Goal: Feedback & Contribution: Contribute content

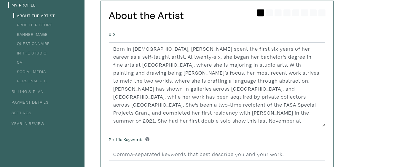
scroll to position [54, 0]
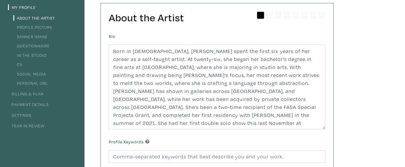
click at [43, 26] on link "Profile Picture" at bounding box center [32, 27] width 39 height 6
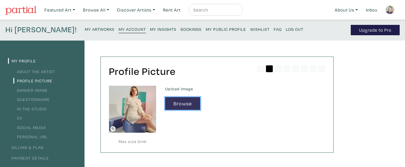
click at [177, 106] on button "Browse" at bounding box center [182, 103] width 35 height 13
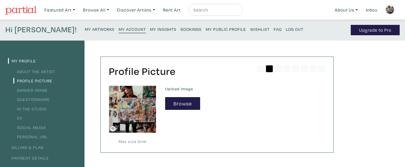
click at [31, 107] on link "In the Studio" at bounding box center [29, 109] width 33 height 6
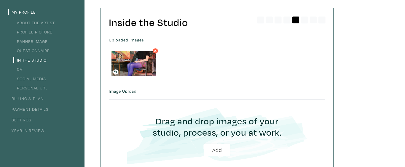
scroll to position [50, 0]
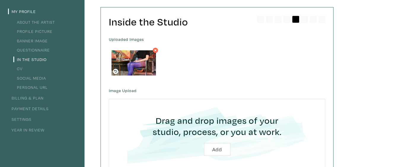
click at [157, 50] on icon at bounding box center [155, 50] width 5 height 5
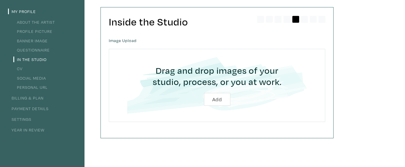
scroll to position [50, 0]
click at [218, 99] on input "file" at bounding box center [217, 85] width 200 height 56
type input "C:\fakepath\Still 2025-05-25 132820_1.8.1.JPEG"
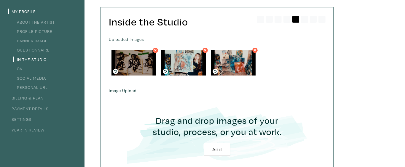
scroll to position [50, 0]
click at [18, 69] on link "CV" at bounding box center [17, 69] width 9 height 6
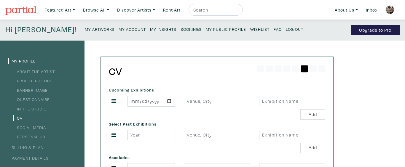
type input "2019"
type input "[GEOGRAPHIC_DATA][PERSON_NAME][GEOGRAPHIC_DATA] - [GEOGRAPHIC_DATA] [GEOGRAPHIC…"
type input "Canadian(in)Vision-Short and Loud"
type input "2023"
type input "[GEOGRAPHIC_DATA]"
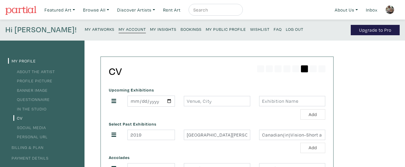
type input "FASA Special Projects Grant"
type input "-2021"
type input "Montreal"
type input "Art Souterrain-Creer-des-Ponts"
type input "2021"
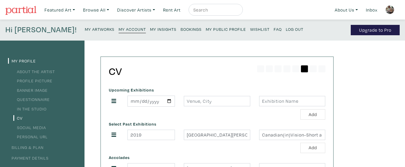
type input "Concordia"
type input "BFA Studio Arts"
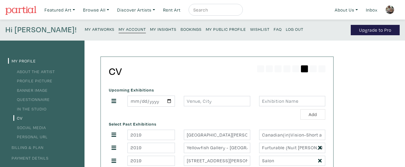
scroll to position [1, 0]
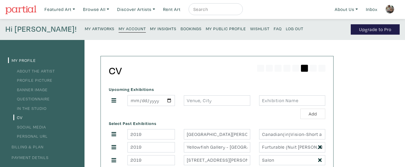
click at [85, 29] on small "My Artworks" at bounding box center [100, 29] width 30 height 6
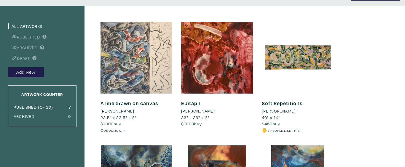
scroll to position [33, 0]
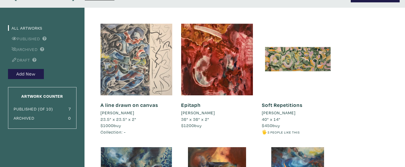
click at [156, 49] on div at bounding box center [137, 60] width 72 height 72
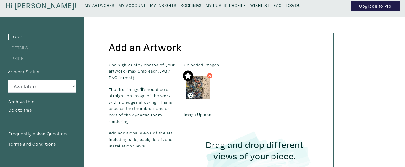
scroll to position [38, 0]
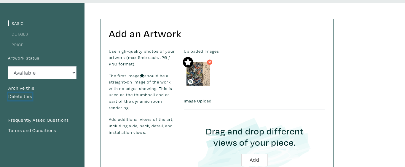
click at [29, 96] on button "Delete this" at bounding box center [20, 97] width 24 height 8
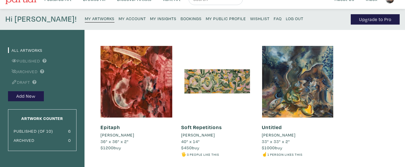
scroll to position [16, 0]
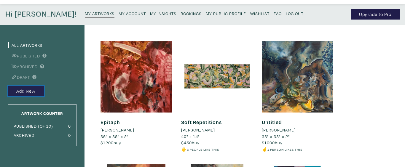
click at [34, 90] on button "Add New" at bounding box center [26, 91] width 36 height 10
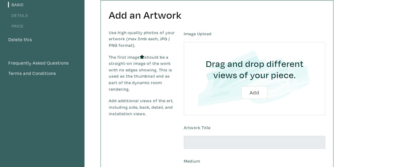
scroll to position [59, 0]
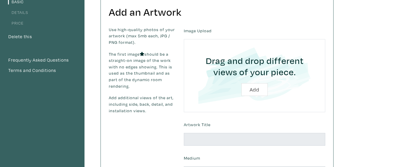
click at [256, 89] on input "file" at bounding box center [254, 75] width 125 height 56
type input "C:\fakepath\[PERSON_NAME] Painting of no origin.jpg"
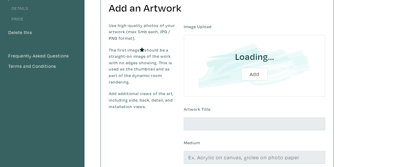
scroll to position [97, 0]
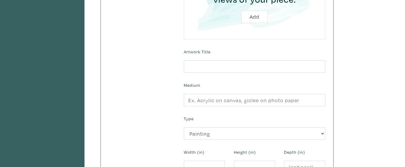
scroll to position [177, 0]
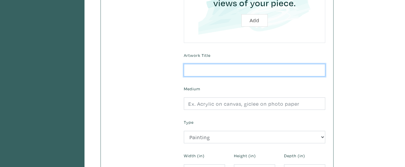
click at [224, 68] on input "text" at bounding box center [255, 70] width 142 height 13
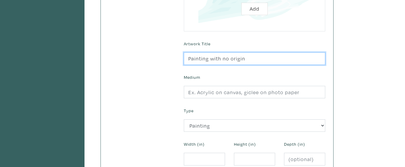
scroll to position [193, 0]
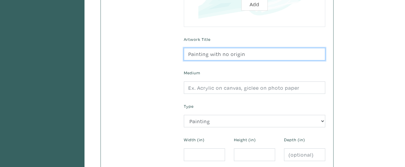
type input "Painting with no origin"
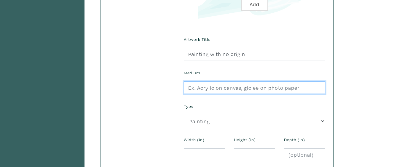
click at [231, 88] on input "text" at bounding box center [255, 88] width 142 height 13
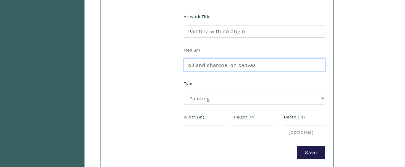
scroll to position [220, 0]
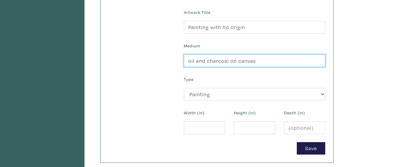
type input "oil and charcoal on canvas"
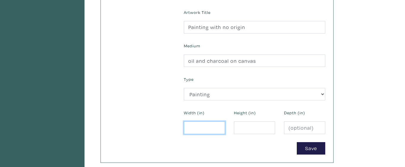
click at [201, 128] on input "number" at bounding box center [204, 128] width 41 height 13
type input "24"
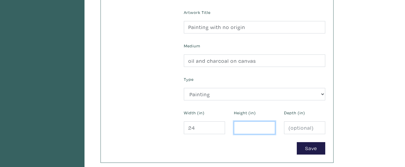
click at [245, 128] on input "number" at bounding box center [254, 128] width 41 height 13
type input "24"
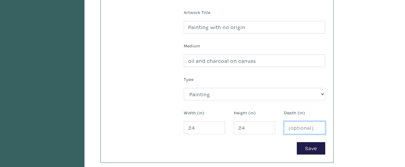
click at [295, 129] on input "number" at bounding box center [304, 128] width 41 height 13
type input "2"
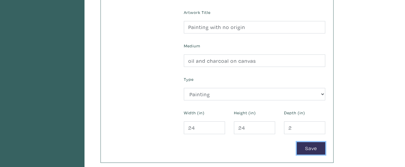
click at [312, 150] on button "Save" at bounding box center [311, 148] width 28 height 13
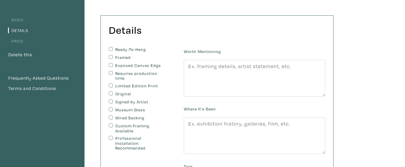
scroll to position [42, 0]
click at [111, 49] on input "Ready-To-Hang" at bounding box center [111, 49] width 4 height 4
checkbox input "true"
click at [111, 65] on input "Exposed Canvas Edge" at bounding box center [111, 65] width 4 height 4
checkbox input "true"
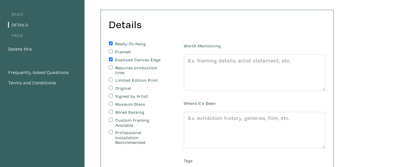
scroll to position [49, 0]
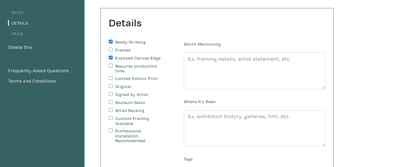
click at [112, 86] on input "Original" at bounding box center [111, 86] width 4 height 4
checkbox input "true"
click at [112, 93] on input "Signed by Artist" at bounding box center [111, 94] width 4 height 4
checkbox input "true"
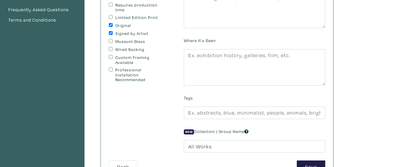
scroll to position [128, 0]
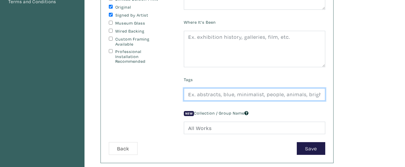
click at [208, 96] on input "text" at bounding box center [255, 94] width 142 height 13
type input "abstract, blue, red, modern, contemporary, oil paint, square, geometric cubism,…"
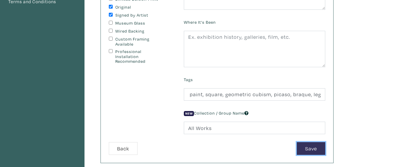
click at [306, 148] on button "Save" at bounding box center [311, 148] width 28 height 13
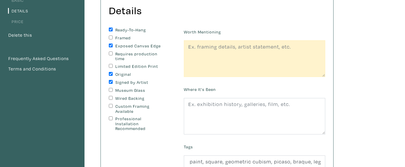
scroll to position [60, 0]
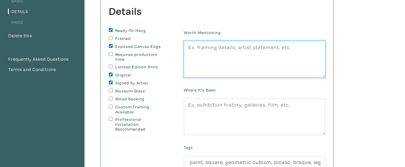
click at [210, 49] on textarea at bounding box center [255, 59] width 142 height 37
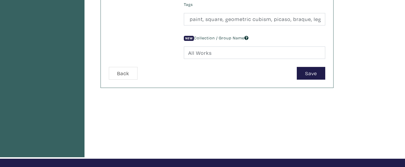
scroll to position [190, 0]
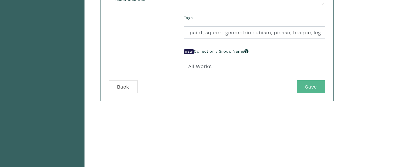
type textarea "Ready to hang"
click at [307, 88] on button "Save" at bounding box center [311, 86] width 28 height 13
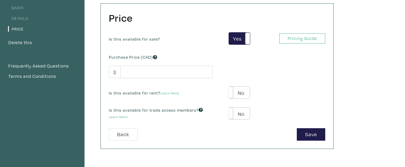
scroll to position [54, 0]
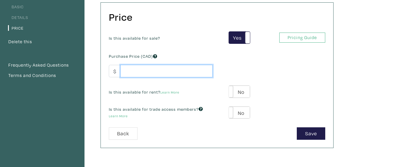
click at [150, 70] on input "number" at bounding box center [166, 71] width 92 height 13
type input "1500"
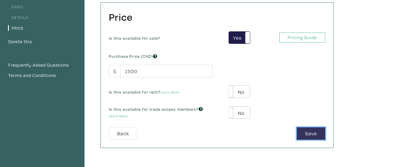
click at [314, 135] on button "Save" at bounding box center [311, 134] width 28 height 13
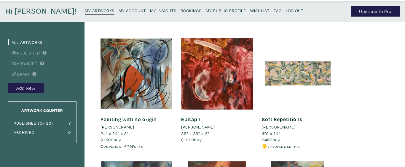
scroll to position [19, 0]
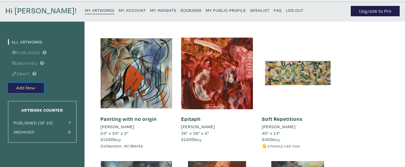
click at [36, 88] on button "Add New" at bounding box center [26, 88] width 36 height 10
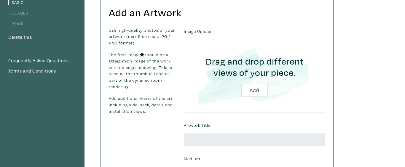
scroll to position [62, 0]
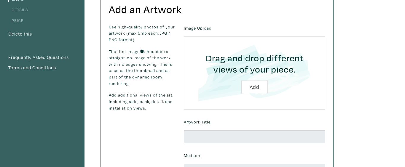
click at [259, 88] on input "file" at bounding box center [254, 73] width 125 height 56
type input "C:\fakepath\golden hymn to the sun oil on canvas 24x30".jpg"
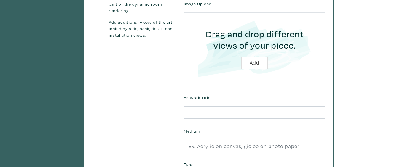
scroll to position [139, 0]
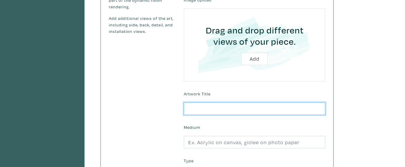
click at [207, 108] on input "text" at bounding box center [255, 109] width 142 height 13
click at [212, 108] on input "Radiant Hymn to the sun" at bounding box center [255, 109] width 142 height 13
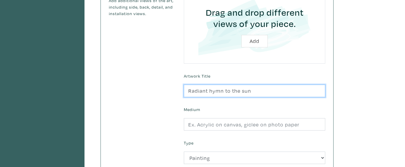
scroll to position [165, 0]
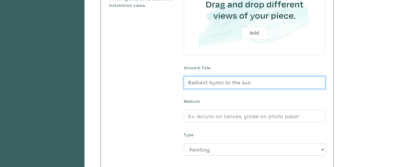
type input "Radiant hymn to the sun"
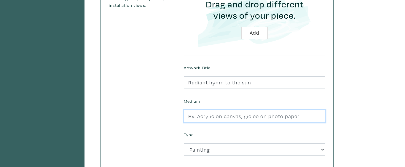
click at [230, 118] on input "text" at bounding box center [255, 116] width 142 height 13
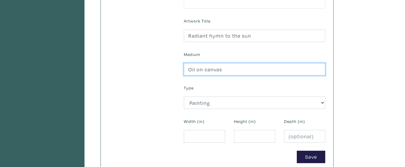
scroll to position [212, 0]
type input "Oil on canvas"
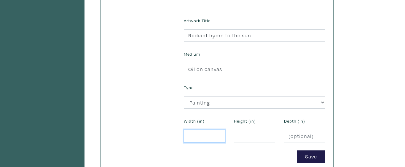
click at [204, 137] on input "number" at bounding box center [204, 136] width 41 height 13
type input "24"
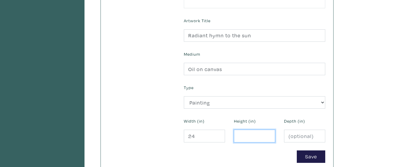
click at [248, 137] on input "number" at bounding box center [254, 136] width 41 height 13
type input "30"
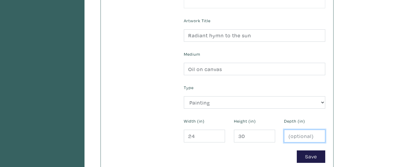
click at [295, 138] on input "number" at bounding box center [304, 136] width 41 height 13
type input "1"
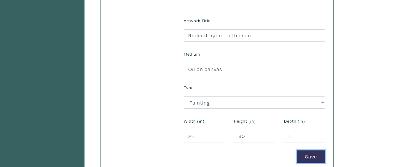
click at [310, 161] on button "Save" at bounding box center [311, 157] width 28 height 13
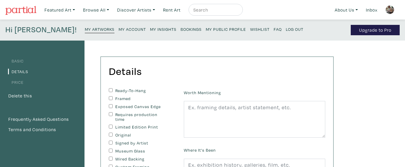
click at [112, 92] on input "Ready-To-Hang" at bounding box center [111, 90] width 4 height 4
checkbox input "true"
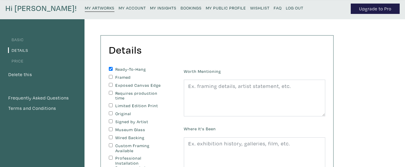
scroll to position [23, 0]
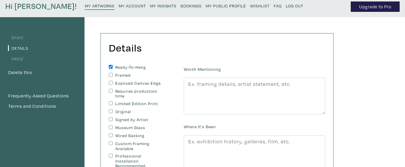
click at [111, 82] on input "Exposed Canvas Edge" at bounding box center [111, 83] width 4 height 4
checkbox input "true"
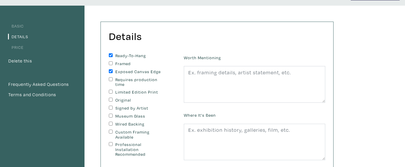
scroll to position [39, 0]
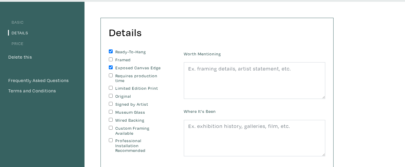
click at [112, 96] on input "Original" at bounding box center [111, 96] width 4 height 4
checkbox input "true"
click at [112, 105] on input "Signed by Artist" at bounding box center [111, 104] width 4 height 4
checkbox input "true"
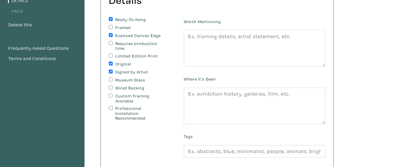
scroll to position [75, 0]
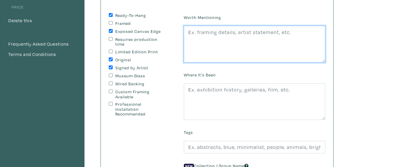
click at [205, 33] on textarea at bounding box center [255, 44] width 142 height 37
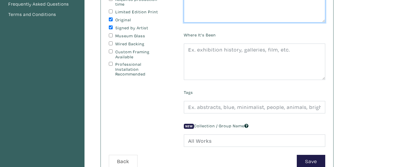
scroll to position [116, 0]
type textarea "ready to hang"
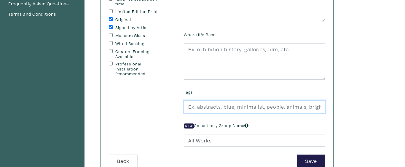
click at [199, 107] on input "text" at bounding box center [255, 107] width 142 height 13
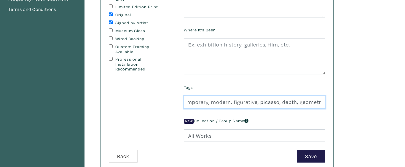
scroll to position [121, 0]
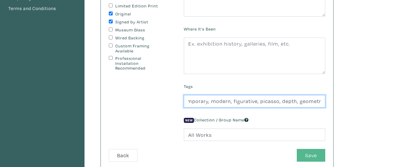
type input "landscape, abstract, yellow, orange, blue, cubism, contemporary, modern, figura…"
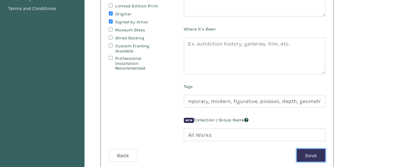
click at [309, 156] on button "Save" at bounding box center [311, 155] width 28 height 13
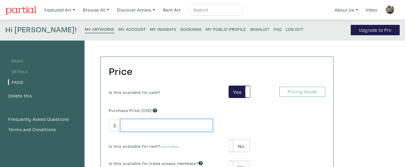
click at [164, 124] on input "number" at bounding box center [166, 125] width 92 height 13
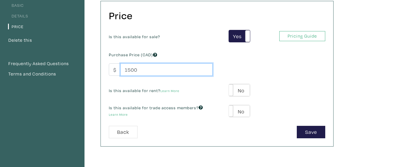
scroll to position [58, 0]
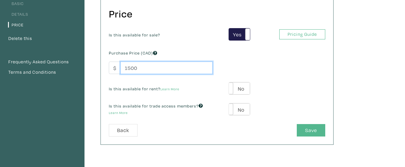
type input "1500"
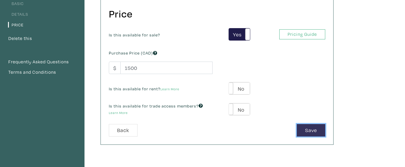
click at [310, 129] on button "Save" at bounding box center [311, 130] width 28 height 13
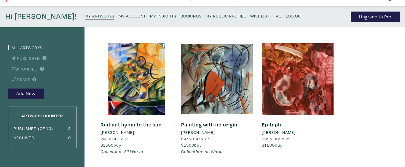
scroll to position [13, 0]
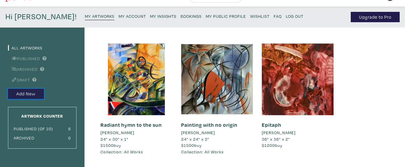
click at [41, 93] on button "Add New" at bounding box center [26, 94] width 36 height 10
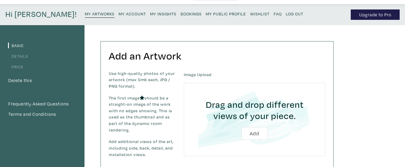
scroll to position [19, 0]
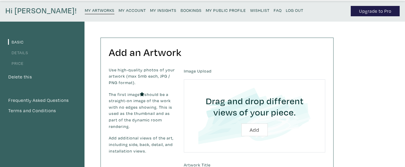
click at [256, 130] on input "file" at bounding box center [254, 116] width 125 height 56
type input "C:\fakepath\moments before the end oil on canvas 2x4ft.jpg"
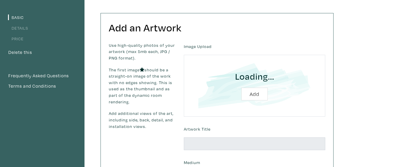
scroll to position [45, 0]
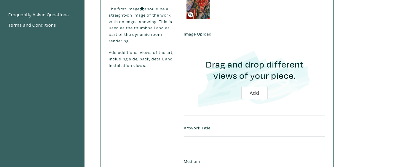
scroll to position [120, 0]
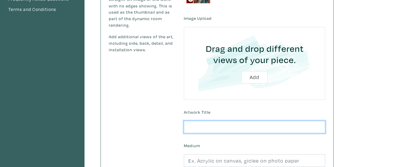
click at [216, 126] on input "text" at bounding box center [255, 127] width 142 height 13
click at [203, 127] on input "In a Moment's end" at bounding box center [255, 127] width 142 height 13
click at [245, 129] on input "In a moment's end" at bounding box center [255, 127] width 142 height 13
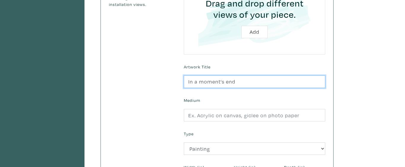
scroll to position [167, 0]
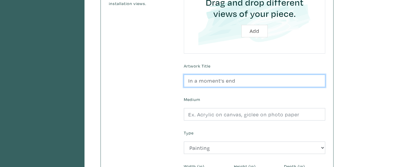
type input "In a moment's end"
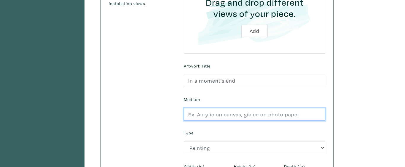
click at [231, 116] on input "text" at bounding box center [255, 114] width 142 height 13
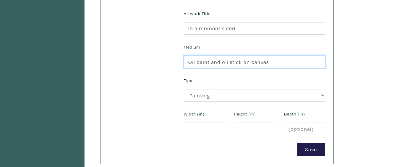
scroll to position [220, 0]
type input "Oil paint and oil stick on canvas"
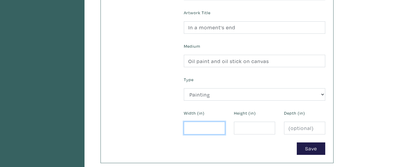
click at [196, 129] on input "number" at bounding box center [204, 128] width 41 height 13
type input "24"
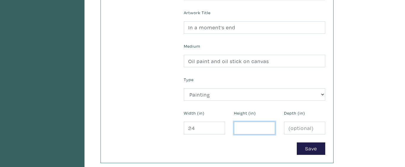
click at [247, 127] on input "number" at bounding box center [254, 128] width 41 height 13
type input "48"
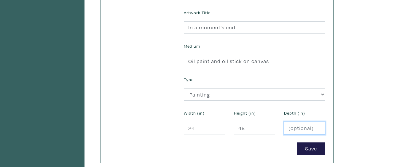
click at [299, 128] on input "number" at bounding box center [304, 128] width 41 height 13
type input "2"
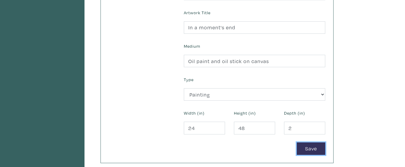
click at [310, 150] on button "Save" at bounding box center [311, 149] width 28 height 13
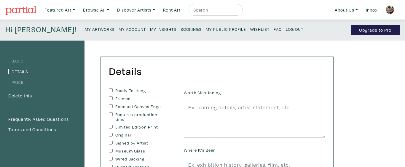
click at [112, 91] on input "Ready-To-Hang" at bounding box center [111, 90] width 4 height 4
checkbox input "true"
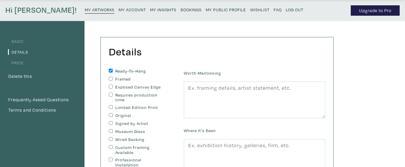
scroll to position [24, 0]
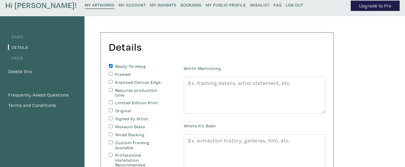
click at [112, 83] on input "Exposed Canvas Edge" at bounding box center [111, 82] width 4 height 4
checkbox input "true"
click at [111, 112] on input "Original" at bounding box center [111, 111] width 4 height 4
checkbox input "true"
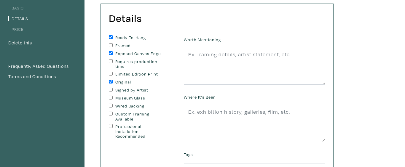
scroll to position [54, 0]
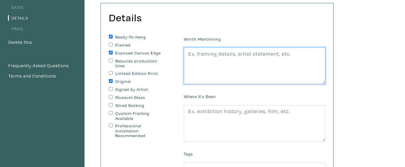
click at [204, 63] on textarea at bounding box center [255, 65] width 142 height 37
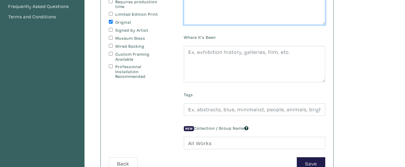
scroll to position [124, 0]
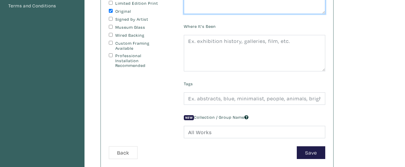
type textarea "Ready to hang"
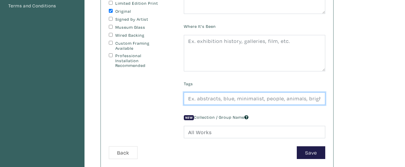
click at [210, 98] on input "text" at bounding box center [255, 99] width 142 height 13
type input "absratct, formalism, cubism, cityline, cityscape, skyline, picasso, red, green,…"
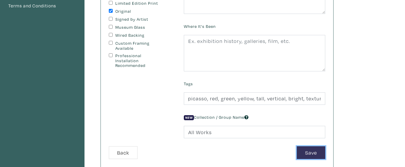
click at [315, 157] on button "Save" at bounding box center [311, 153] width 28 height 13
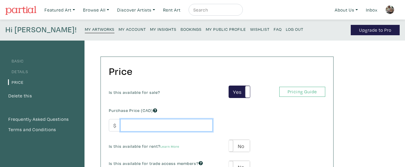
click at [158, 126] on input "number" at bounding box center [166, 125] width 92 height 13
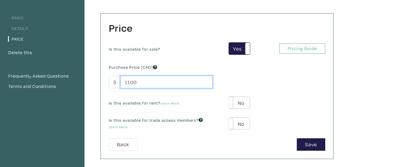
scroll to position [58, 0]
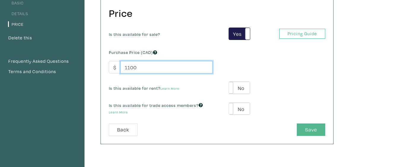
type input "1100"
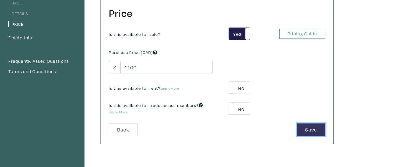
click at [318, 131] on button "Save" at bounding box center [311, 130] width 28 height 13
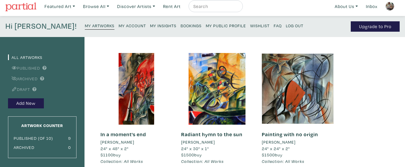
scroll to position [4, 0]
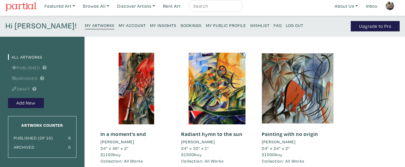
click at [150, 27] on small "My Insights" at bounding box center [163, 26] width 26 height 6
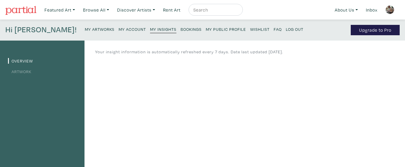
click at [119, 30] on small "My Account" at bounding box center [132, 29] width 27 height 6
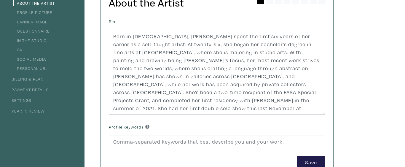
scroll to position [61, 0]
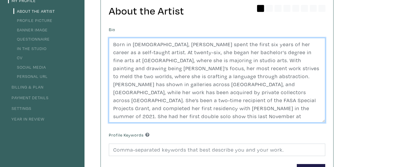
drag, startPoint x: 268, startPoint y: 120, endPoint x: 119, endPoint y: 29, distance: 174.6
click at [119, 38] on textarea "Born in 1994, Ariel Shea spent the first six years of her career as a self-taug…" at bounding box center [217, 80] width 217 height 85
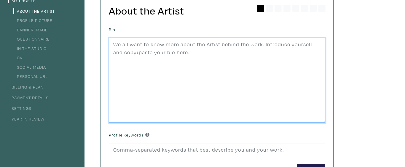
paste textarea "A painting holds all that is human—past, present, and future—yet it exists in a…"
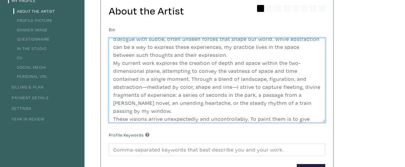
scroll to position [0, 0]
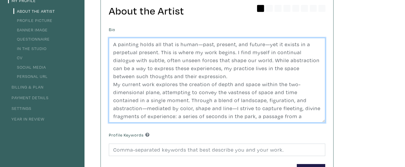
click at [201, 45] on textarea "Born in 1994, Ariel Shea spent the first six years of her career as a self-taug…" at bounding box center [217, 80] width 217 height 85
click at [265, 45] on textarea "Born in 1994, Ariel Shea spent the first six years of her career as a self-taug…" at bounding box center [217, 80] width 217 height 85
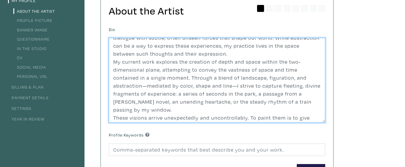
scroll to position [23, 0]
click at [206, 87] on textarea "Born in 1994, Ariel Shea spent the first six years of her career as a self-taug…" at bounding box center [217, 80] width 217 height 85
click at [118, 86] on textarea "Born in 1994, Ariel Shea spent the first six years of her career as a self-taug…" at bounding box center [217, 80] width 217 height 85
click at [158, 86] on textarea "Born in 1994, Ariel Shea spent the first six years of her career as a self-taug…" at bounding box center [217, 80] width 217 height 85
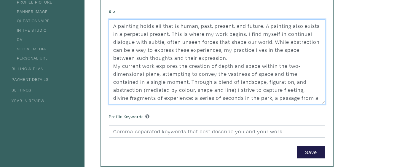
scroll to position [80, 0]
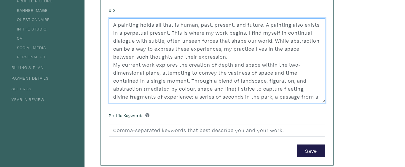
type textarea "A painting holds all that is human, past, present, and future. A painting also …"
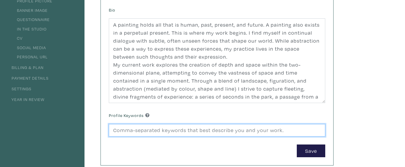
click at [140, 132] on input at bounding box center [217, 130] width 217 height 13
type input "emeriging, montreal, cubism, post impressionism, romantic, poetic, colourful, g…"
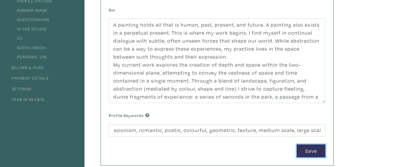
click at [315, 153] on button "Save" at bounding box center [311, 151] width 28 height 13
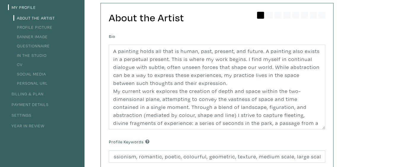
scroll to position [46, 0]
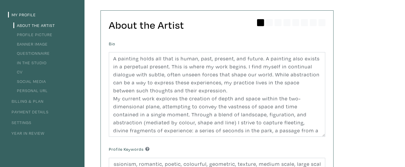
click at [35, 44] on link "Banner Image" at bounding box center [30, 44] width 34 height 6
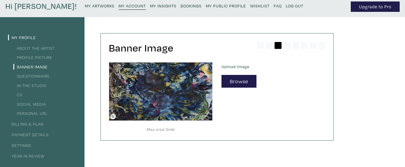
scroll to position [25, 0]
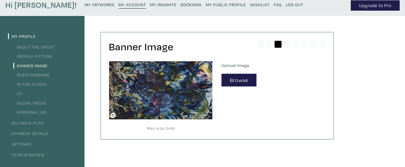
click at [26, 113] on link "Personal URL" at bounding box center [30, 113] width 34 height 6
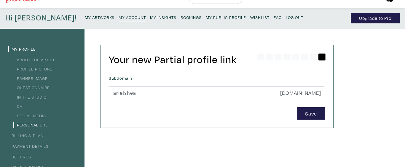
scroll to position [12, 0]
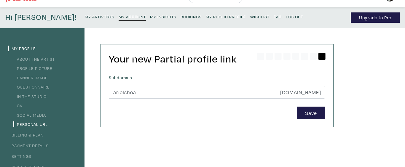
click at [48, 58] on link "About the Artist" at bounding box center [34, 59] width 42 height 6
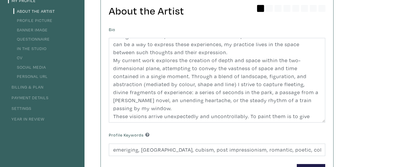
scroll to position [63, 0]
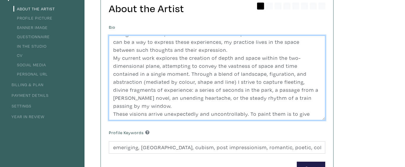
click at [249, 117] on textarea "A painting holds all that is human, past, present, and future. A painting also …" at bounding box center [217, 78] width 217 height 85
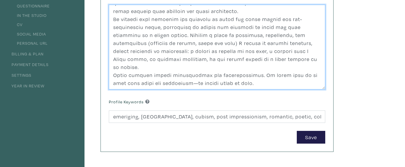
scroll to position [94, 0]
type textarea "L ipsumdol sitam con adip el seddo, eius, tempori, utl etdolo. M aliquaen admi …"
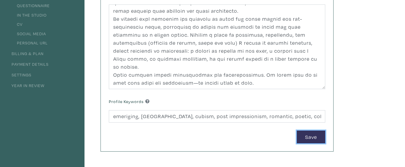
click at [316, 135] on button "Save" at bounding box center [311, 137] width 28 height 13
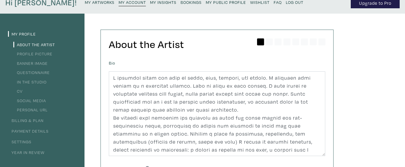
scroll to position [0, 0]
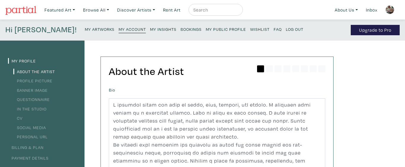
click at [206, 28] on small "My Public Profile" at bounding box center [226, 29] width 40 height 6
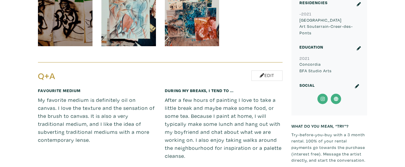
scroll to position [766, 0]
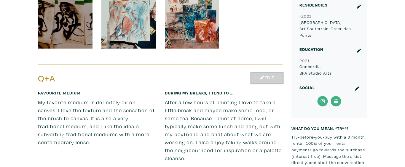
click at [272, 73] on link "Edit" at bounding box center [267, 78] width 31 height 10
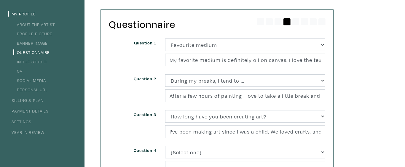
scroll to position [47, 0]
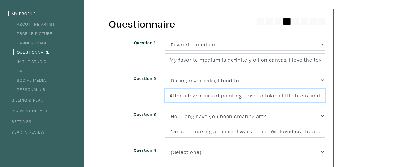
drag, startPoint x: 171, startPoint y: 97, endPoint x: 324, endPoint y: 115, distance: 153.9
click at [324, 102] on input "After a few hours of painting I love to take a little break and maybe make some…" at bounding box center [245, 95] width 160 height 13
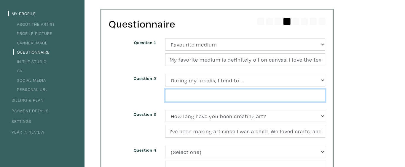
scroll to position [60, 0]
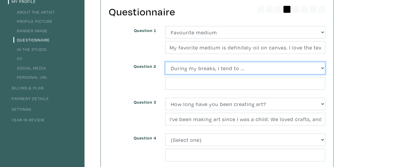
click at [165, 62] on select "(Select one) About Me Best season of the year in Toronto Describe your home in …" at bounding box center [245, 68] width 160 height 13
select select "3264"
click option "Favourite book" at bounding box center [0, 0] width 0 height 0
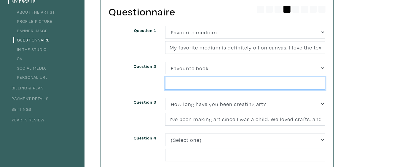
click at [189, 83] on input "text" at bounding box center [245, 83] width 160 height 13
type input "If on a winter's night a traveller"
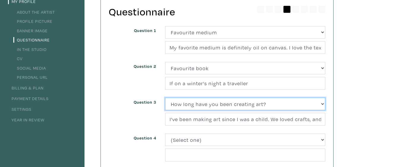
click at [165, 98] on select "(Select one) About Me Best season of the year in Toronto Describe your home in …" at bounding box center [245, 104] width 160 height 13
select select "3255"
click option "What artists do you admire right now?" at bounding box center [0, 0] width 0 height 0
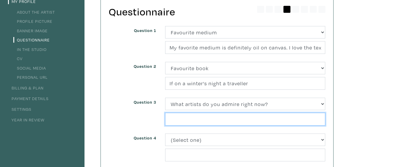
click at [179, 118] on input "text" at bounding box center [245, 119] width 160 height 13
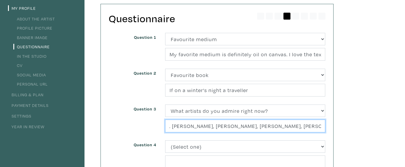
scroll to position [51, 0]
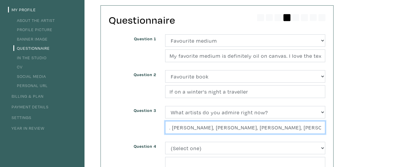
type input "Marc Chagall, Braque, Munch, Gorky, Cezanne, Hans Hofmann, Henri Rousseau"
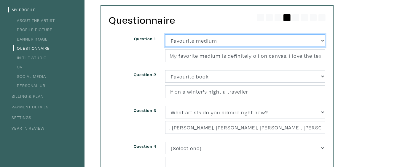
click at [165, 34] on select "(Select one) About Me Best season of the year in Toronto Describe your home in …" at bounding box center [245, 40] width 160 height 13
select select "3240"
click option "Describe your home in 3 words" at bounding box center [0, 0] width 0 height 0
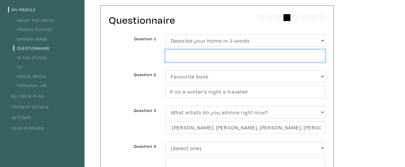
click at [187, 55] on input "text" at bounding box center [245, 56] width 160 height 13
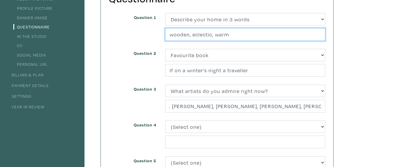
scroll to position [73, 0]
click at [189, 34] on input "wooden, eclectic, warm" at bounding box center [245, 34] width 160 height 13
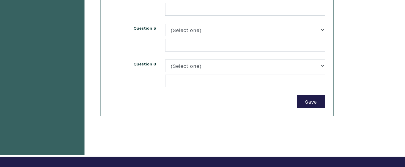
scroll to position [206, 0]
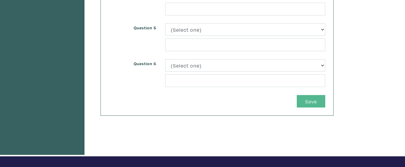
type input "wooden, eclectic, warm"
click at [309, 100] on button "Save" at bounding box center [311, 101] width 28 height 13
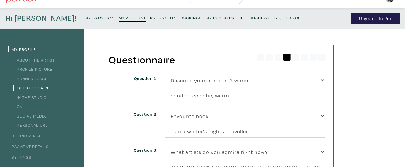
scroll to position [7, 0]
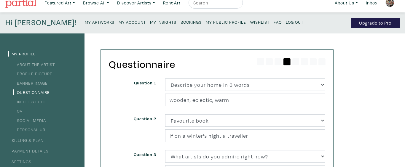
click at [206, 22] on small "My Public Profile" at bounding box center [226, 22] width 40 height 6
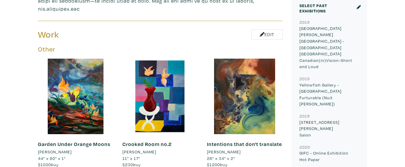
scroll to position [251, 0]
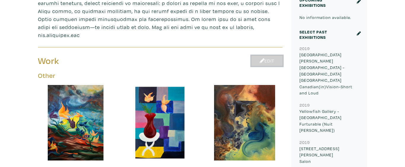
click at [268, 56] on link "Edit" at bounding box center [267, 61] width 31 height 10
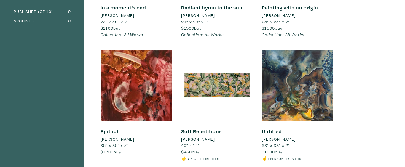
scroll to position [157, 0]
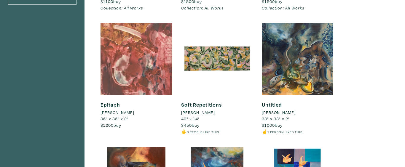
click at [148, 68] on div at bounding box center [137, 59] width 72 height 72
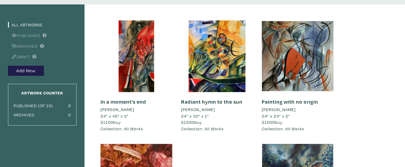
scroll to position [37, 0]
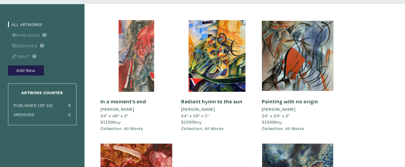
click at [133, 83] on div at bounding box center [137, 56] width 72 height 72
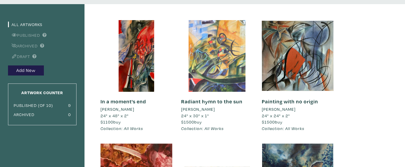
scroll to position [0, 0]
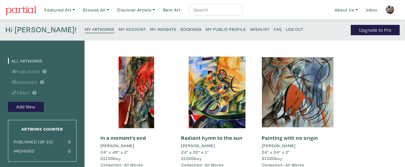
click at [206, 29] on small "My Public Profile" at bounding box center [226, 29] width 40 height 6
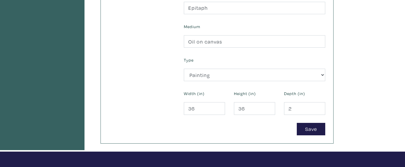
scroll to position [240, 0]
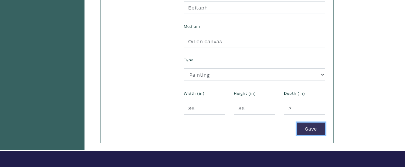
click at [318, 128] on button "Save" at bounding box center [311, 129] width 28 height 13
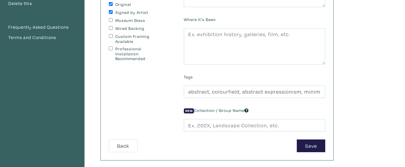
scroll to position [133, 0]
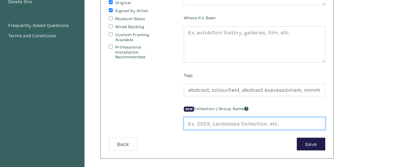
click at [225, 126] on input "text" at bounding box center [255, 124] width 142 height 13
type input "a"
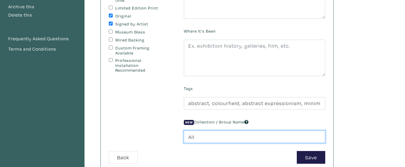
scroll to position [120, 0]
type input "All Works"
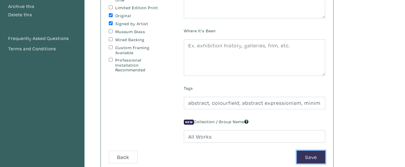
click at [312, 161] on button "Save" at bounding box center [311, 157] width 28 height 13
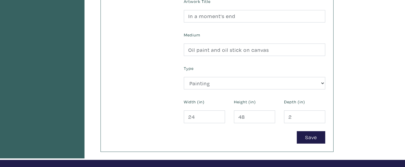
scroll to position [233, 0]
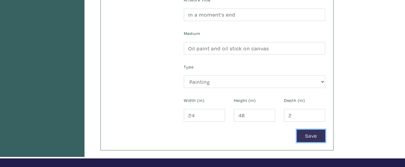
click at [315, 137] on button "Save" at bounding box center [311, 136] width 28 height 13
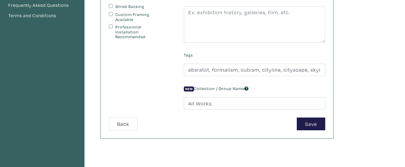
scroll to position [163, 0]
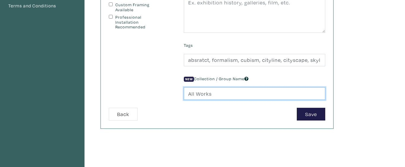
click at [225, 95] on input "All Works" at bounding box center [255, 94] width 142 height 13
type input "A"
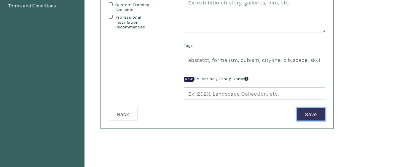
click at [315, 115] on button "Save" at bounding box center [311, 114] width 28 height 13
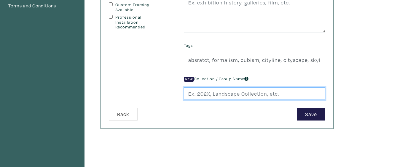
click at [289, 94] on input "text" at bounding box center [255, 94] width 142 height 13
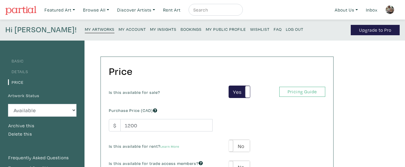
click at [85, 28] on small "My Artworks" at bounding box center [100, 29] width 30 height 6
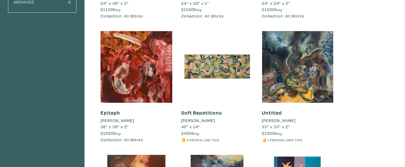
scroll to position [151, 0]
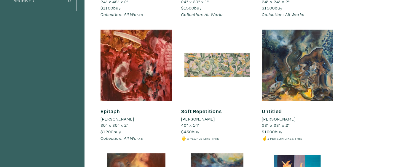
click at [226, 62] on div at bounding box center [217, 66] width 72 height 72
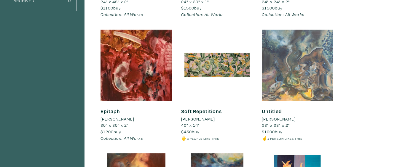
click at [315, 67] on div at bounding box center [298, 66] width 72 height 72
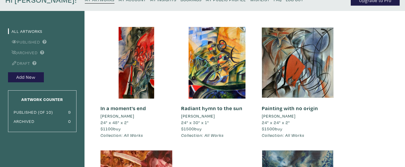
scroll to position [0, 0]
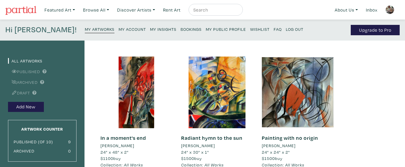
click at [206, 30] on small "My Public Profile" at bounding box center [226, 29] width 40 height 6
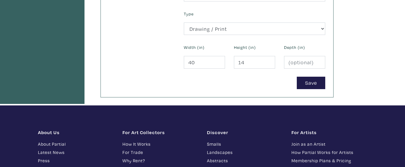
scroll to position [286, 0]
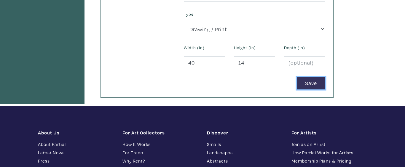
click at [318, 84] on button "Save" at bounding box center [311, 83] width 28 height 13
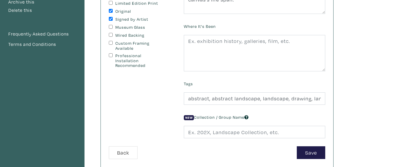
scroll to position [128, 0]
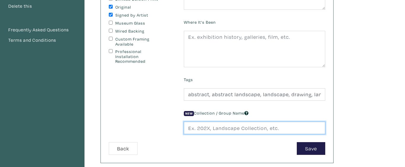
click at [216, 128] on input "text" at bounding box center [255, 128] width 142 height 13
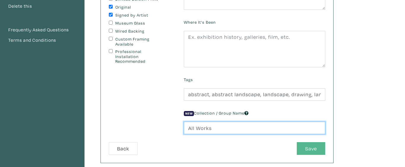
type input "All Works"
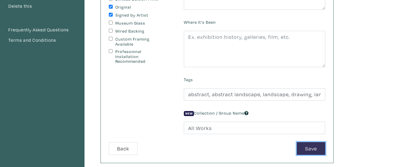
click at [315, 149] on button "Save" at bounding box center [311, 148] width 28 height 13
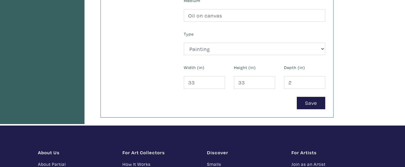
scroll to position [267, 0]
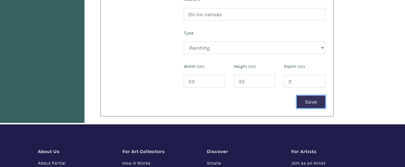
click at [321, 100] on button "Save" at bounding box center [311, 102] width 28 height 13
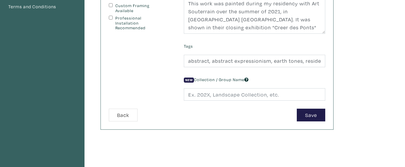
scroll to position [161, 0]
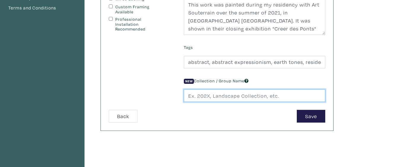
click at [245, 94] on input "text" at bounding box center [255, 96] width 142 height 13
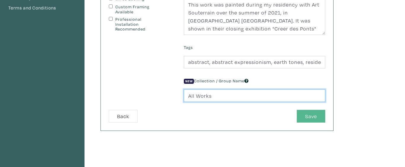
type input "All Works"
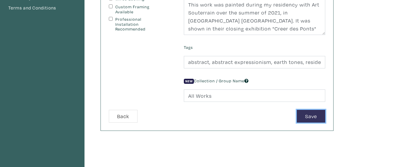
click at [319, 116] on button "Save" at bounding box center [311, 116] width 28 height 13
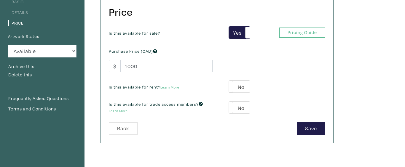
scroll to position [37, 0]
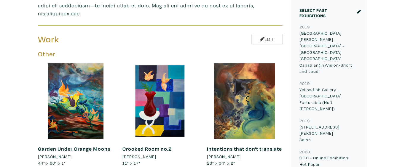
scroll to position [274, 0]
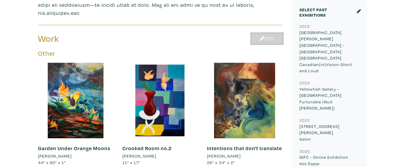
click at [265, 34] on link "Edit" at bounding box center [267, 39] width 31 height 10
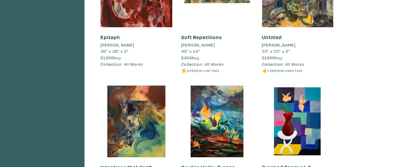
scroll to position [253, 0]
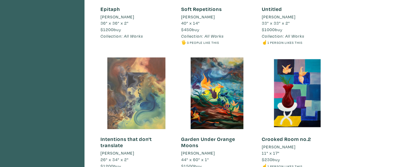
click at [128, 98] on div at bounding box center [137, 94] width 72 height 72
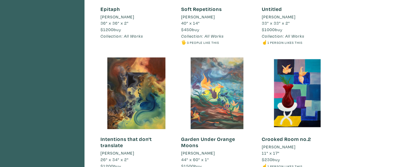
click at [221, 116] on div at bounding box center [217, 94] width 72 height 72
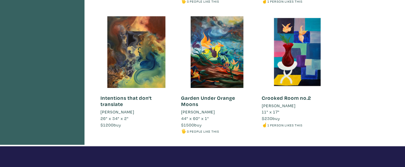
scroll to position [306, 0]
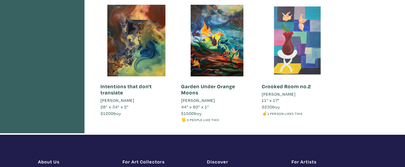
click at [302, 55] on div at bounding box center [298, 41] width 72 height 72
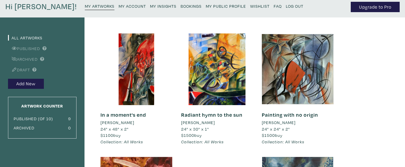
scroll to position [0, 0]
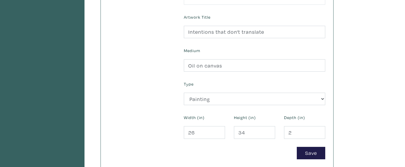
scroll to position [224, 0]
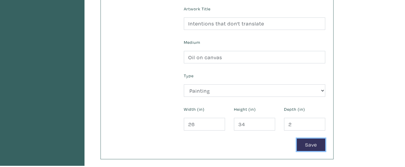
click at [310, 145] on button "Save" at bounding box center [311, 145] width 28 height 13
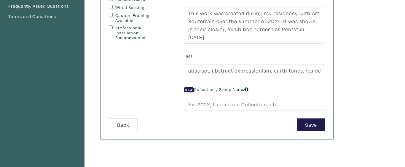
scroll to position [153, 0]
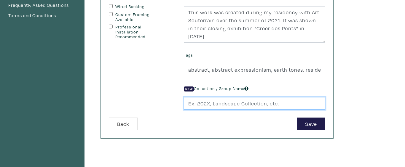
click at [208, 103] on input "text" at bounding box center [255, 103] width 142 height 13
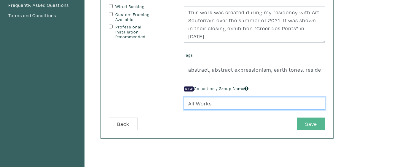
type input "All Works"
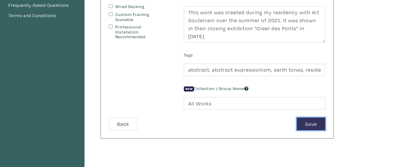
click at [317, 126] on button "Save" at bounding box center [311, 124] width 28 height 13
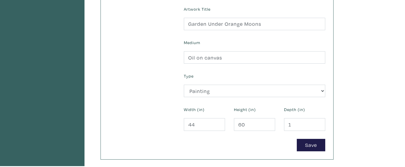
scroll to position [224, 0]
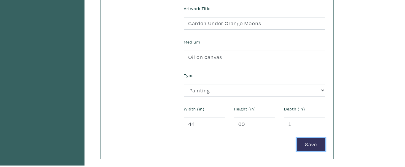
click at [318, 145] on button "Save" at bounding box center [311, 145] width 28 height 13
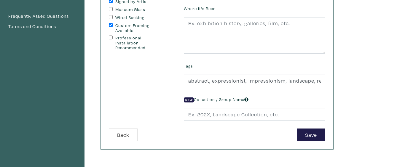
scroll to position [142, 0]
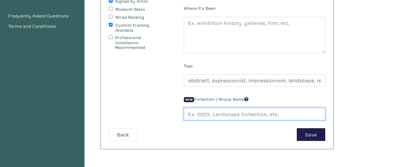
click at [269, 119] on input "text" at bounding box center [255, 114] width 142 height 13
type input "O"
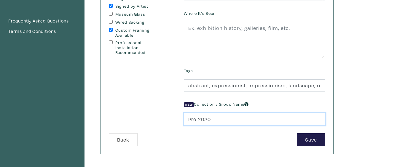
scroll to position [139, 0]
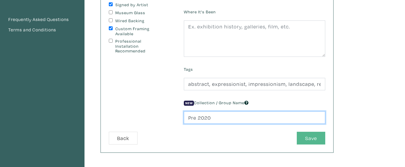
type input "Pre 2020"
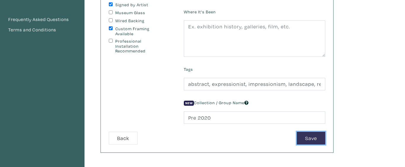
click at [319, 137] on button "Save" at bounding box center [311, 138] width 28 height 13
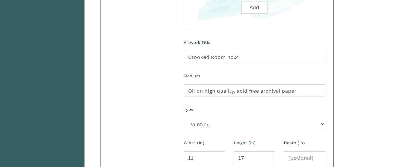
scroll to position [290, 0]
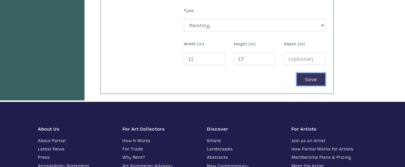
click at [314, 75] on button "Save" at bounding box center [311, 79] width 28 height 13
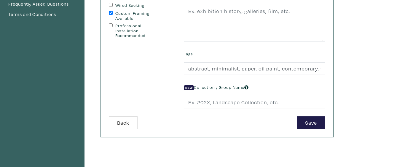
scroll to position [155, 0]
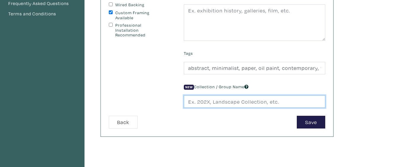
click at [241, 102] on input "text" at bounding box center [255, 102] width 142 height 13
type input "Pre 2020"
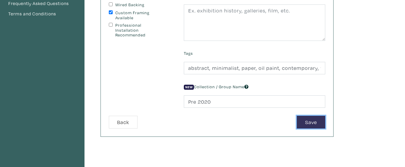
click at [315, 125] on button "Save" at bounding box center [311, 122] width 28 height 13
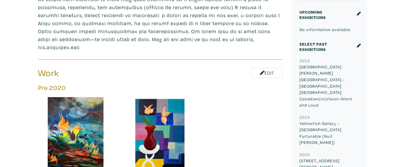
scroll to position [239, 0]
click at [271, 68] on link "Edit" at bounding box center [267, 73] width 31 height 10
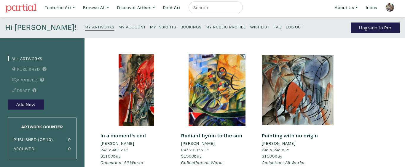
drag, startPoint x: 151, startPoint y: 120, endPoint x: 151, endPoint y: 116, distance: 4.5
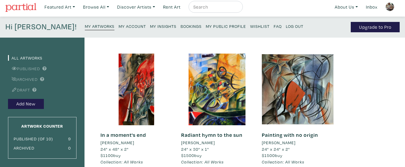
click at [206, 25] on small "My Public Profile" at bounding box center [226, 26] width 40 height 6
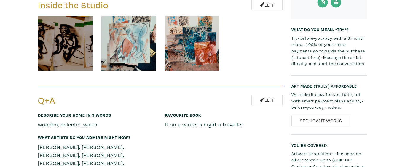
scroll to position [864, 0]
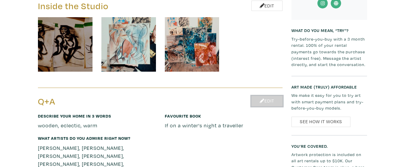
click at [273, 96] on link "Edit" at bounding box center [267, 101] width 31 height 10
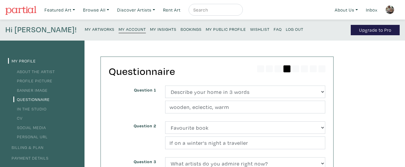
scroll to position [15, 0]
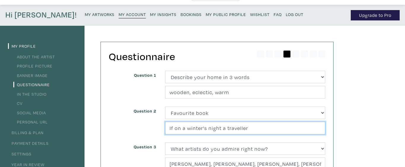
click at [254, 128] on input "If on a winter's night a traveller" at bounding box center [245, 128] width 160 height 13
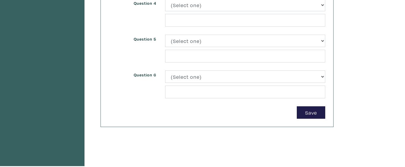
scroll to position [195, 0]
type input "If on a winter's night a traveller by [PERSON_NAME]"
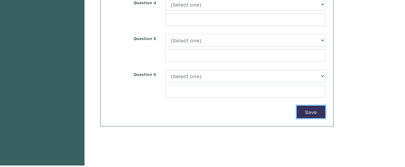
click at [316, 110] on button "Save" at bounding box center [311, 112] width 28 height 13
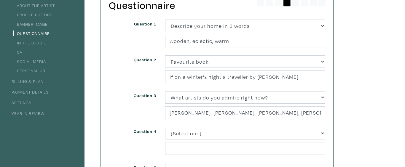
scroll to position [0, 0]
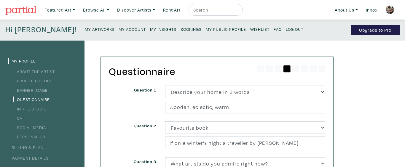
click at [33, 9] on img at bounding box center [20, 10] width 31 height 9
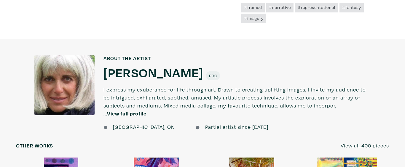
scroll to position [438, 0]
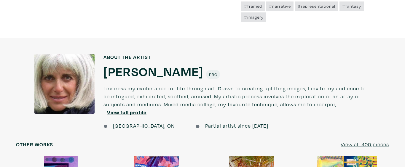
click at [128, 72] on h1 "Diane Fine" at bounding box center [154, 71] width 100 height 16
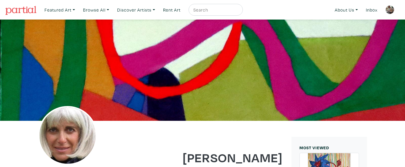
click at [23, 11] on img at bounding box center [20, 10] width 31 height 9
